Goal: Task Accomplishment & Management: Use online tool/utility

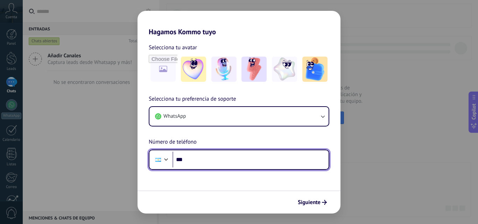
click at [206, 160] on input "***" at bounding box center [251, 160] width 156 height 16
type input "**********"
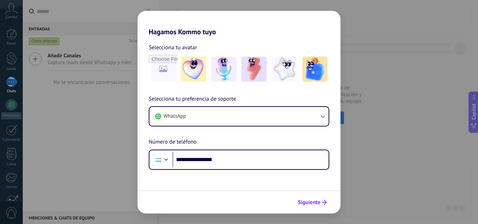
click at [313, 203] on span "Siguiente" at bounding box center [309, 202] width 23 height 5
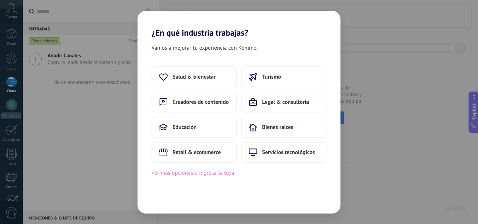
click at [216, 175] on button "Ver más opciones o ingresa la tuya" at bounding box center [193, 173] width 83 height 9
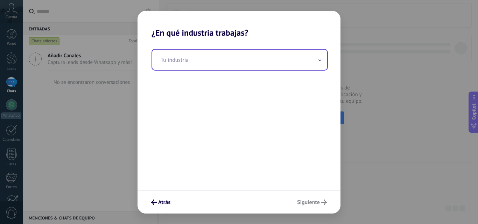
click at [319, 61] on icon at bounding box center [320, 61] width 3 height 2
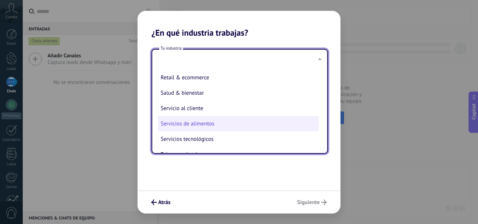
scroll to position [175, 0]
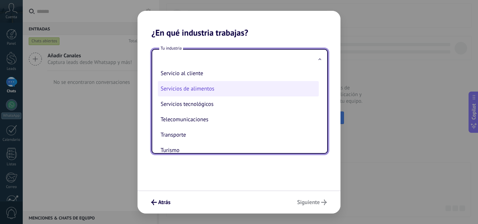
click at [204, 91] on li "Servicios de alimentos" at bounding box center [238, 88] width 161 height 15
type input "**********"
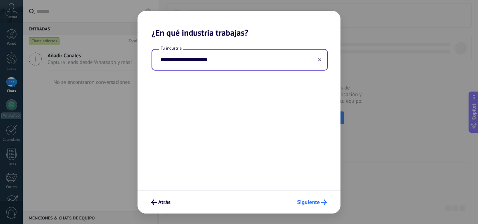
click at [308, 204] on span "Siguiente" at bounding box center [308, 202] width 23 height 5
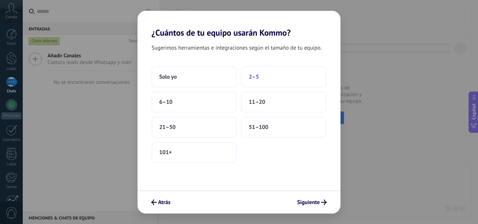
click at [258, 77] on span "2–5" at bounding box center [254, 77] width 10 height 7
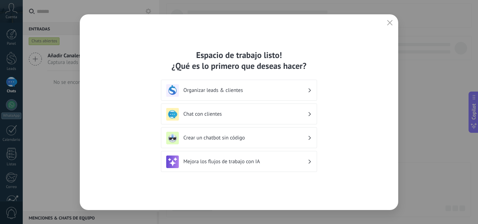
click at [204, 116] on h3 "Chat con clientes" at bounding box center [245, 114] width 124 height 7
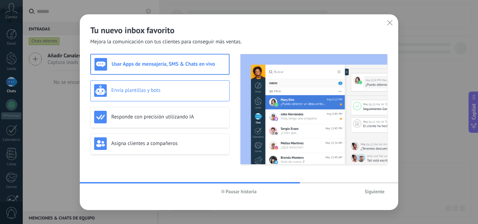
click at [141, 97] on div "Envía plantillas y bots" at bounding box center [160, 90] width 132 height 13
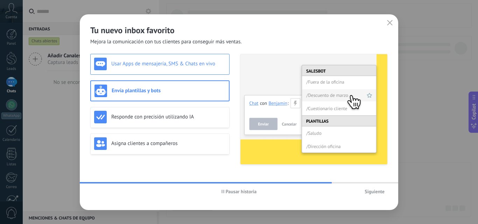
click at [152, 66] on h3 "Usar Apps de mensajería, SMS & Chats en vivo" at bounding box center [168, 64] width 114 height 7
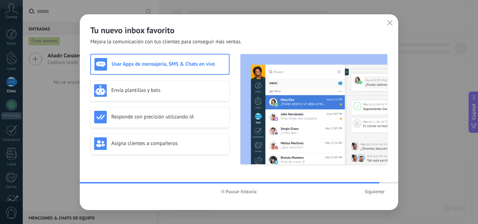
click at [375, 191] on span "Siguiente" at bounding box center [375, 191] width 20 height 5
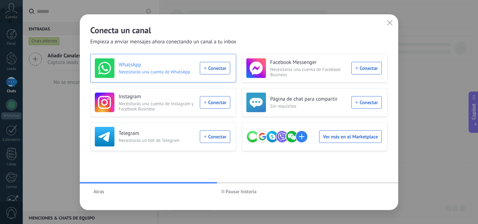
click at [216, 70] on div "WhatsApp Necesitarás una cuenta de WhatsApp Conectar" at bounding box center [162, 68] width 135 height 20
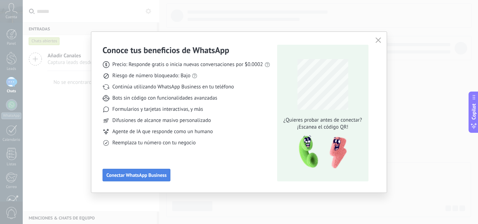
click at [132, 176] on span "Conectar WhatsApp Business" at bounding box center [136, 175] width 60 height 5
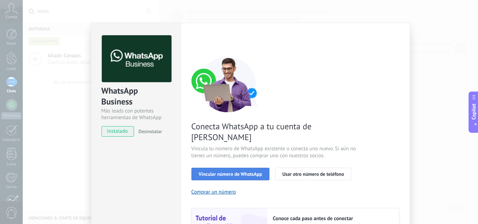
click at [225, 172] on span "Vincular número de WhatsApp" at bounding box center [230, 174] width 63 height 5
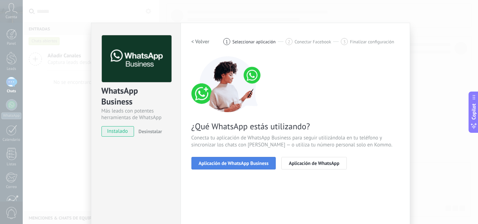
click at [232, 165] on span "Aplicación de WhatsApp Business" at bounding box center [234, 163] width 70 height 5
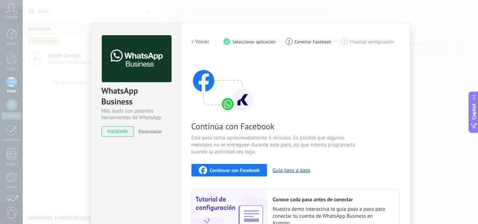
click at [230, 171] on span "Continuar con Facebook" at bounding box center [235, 170] width 50 height 5
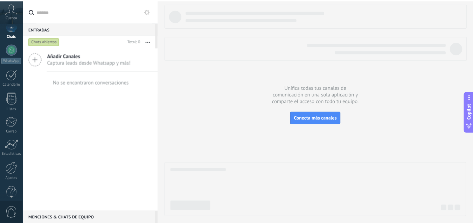
scroll to position [67, 0]
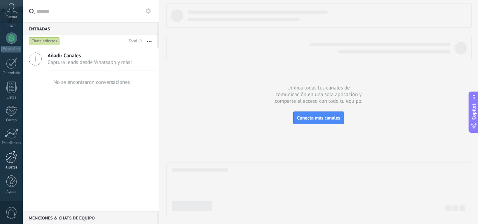
click at [14, 159] on div at bounding box center [12, 157] width 12 height 12
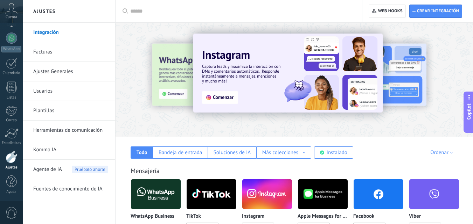
click at [46, 32] on link "Integración" at bounding box center [70, 33] width 75 height 20
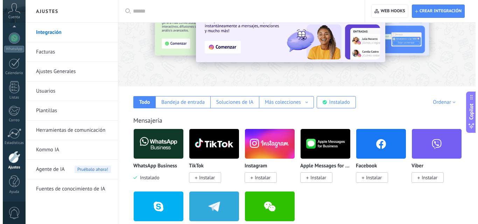
scroll to position [70, 0]
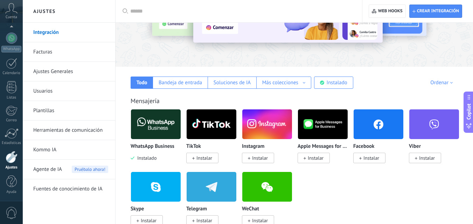
click at [153, 126] on img at bounding box center [156, 124] width 50 height 34
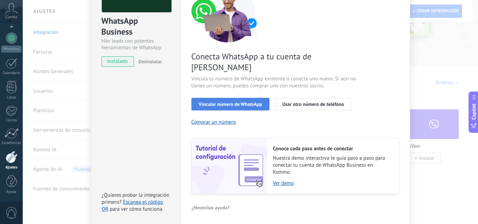
click at [226, 102] on span "Vincular número de WhatsApp" at bounding box center [230, 104] width 63 height 5
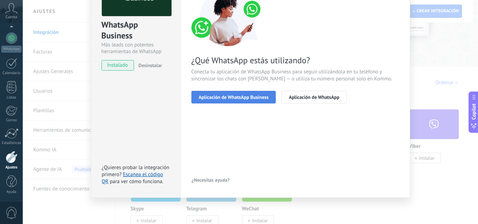
click at [225, 98] on span "Aplicación de WhatsApp Business" at bounding box center [234, 97] width 70 height 5
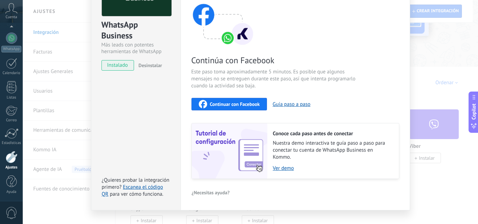
click at [233, 105] on span "Continuar con Facebook" at bounding box center [235, 104] width 50 height 5
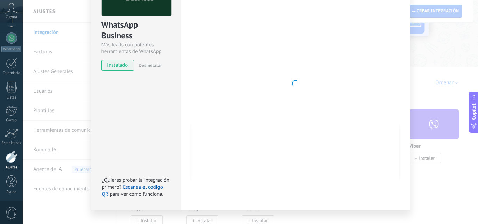
click at [220, 94] on div at bounding box center [295, 83] width 208 height 229
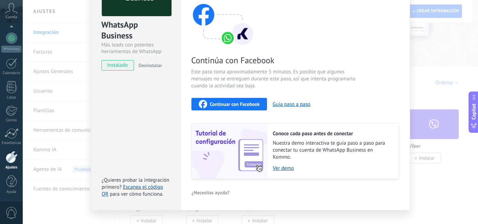
click at [218, 105] on span "Continuar con Facebook" at bounding box center [235, 104] width 50 height 5
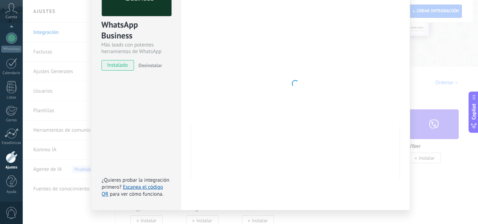
click at [223, 68] on div at bounding box center [295, 83] width 208 height 229
